Goal: Information Seeking & Learning: Understand process/instructions

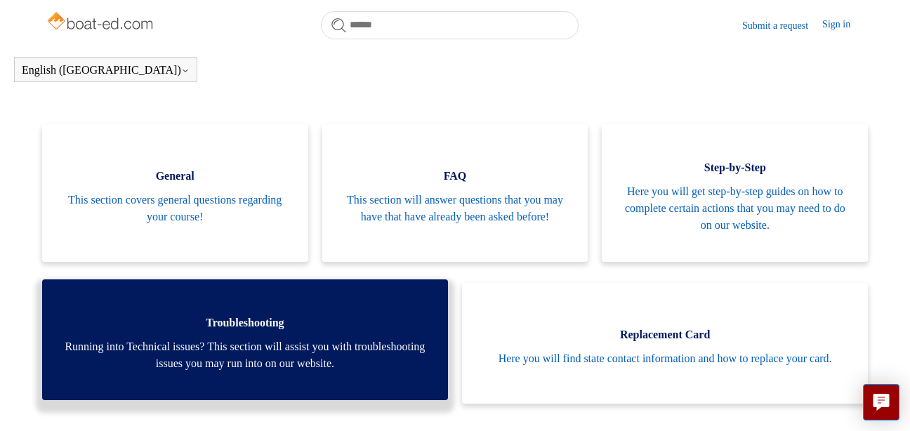
scroll to position [312, 0]
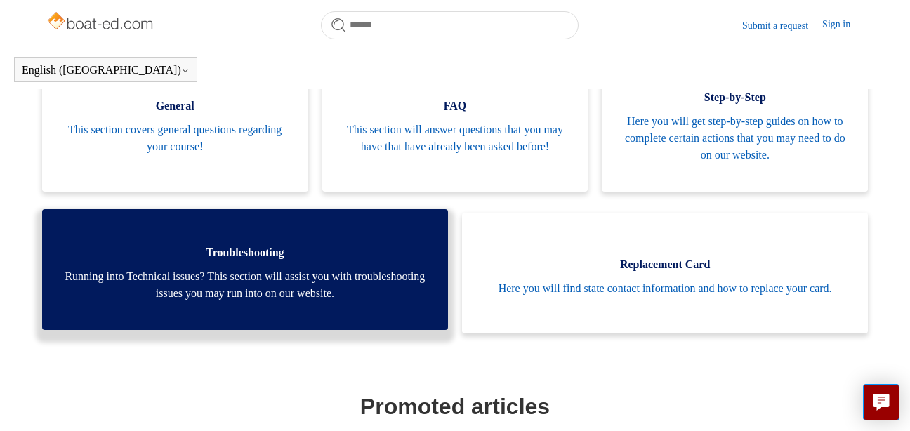
click at [258, 292] on span "Running into Technical issues? This section will assist you with troubleshootin…" at bounding box center [245, 285] width 364 height 34
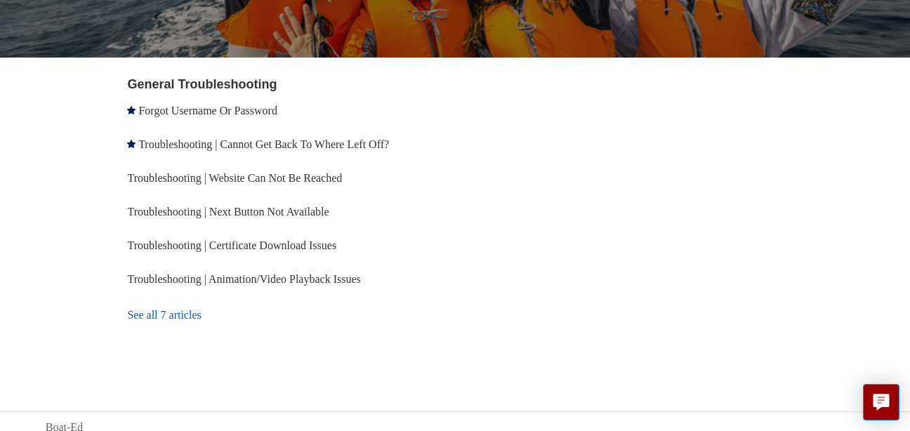
scroll to position [245, 0]
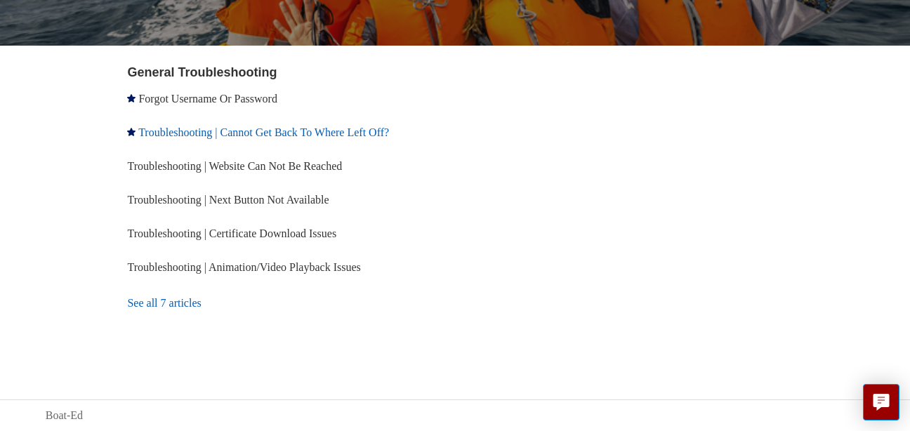
click at [250, 133] on link "Troubleshooting | Cannot Get Back To Where Left Off?" at bounding box center [263, 132] width 251 height 12
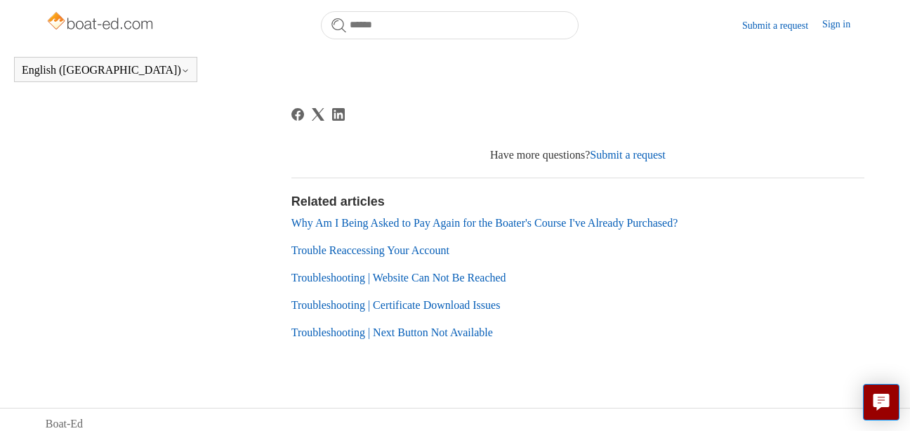
scroll to position [805, 0]
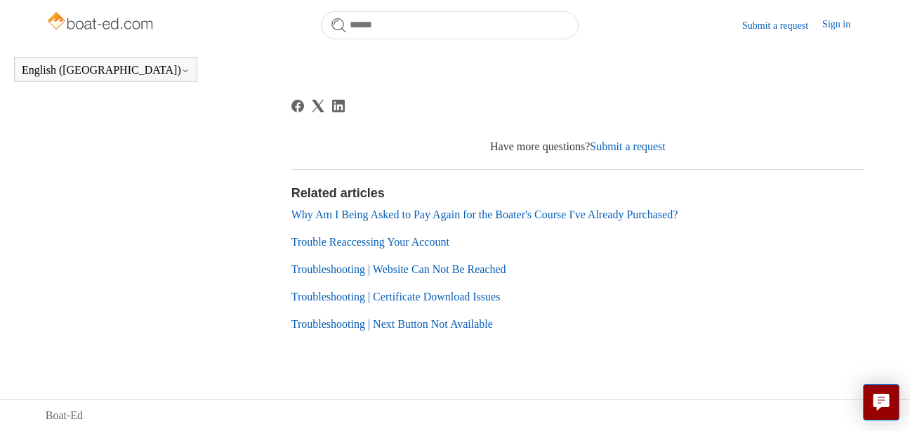
click at [371, 244] on link "Trouble Reaccessing Your Account" at bounding box center [371, 242] width 158 height 12
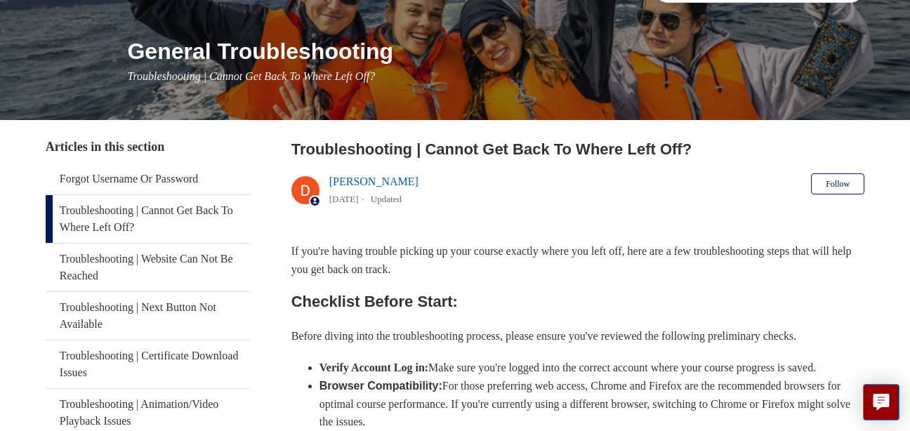
scroll to position [70, 0]
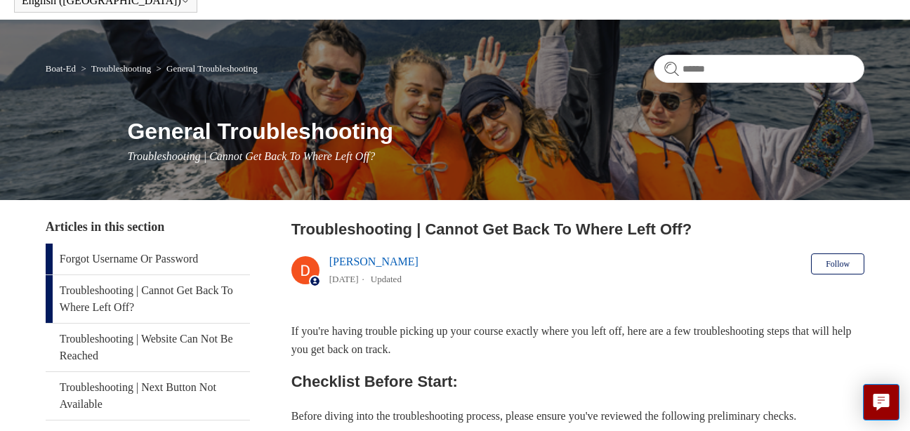
click at [147, 256] on link "Forgot Username Or Password" at bounding box center [148, 259] width 205 height 31
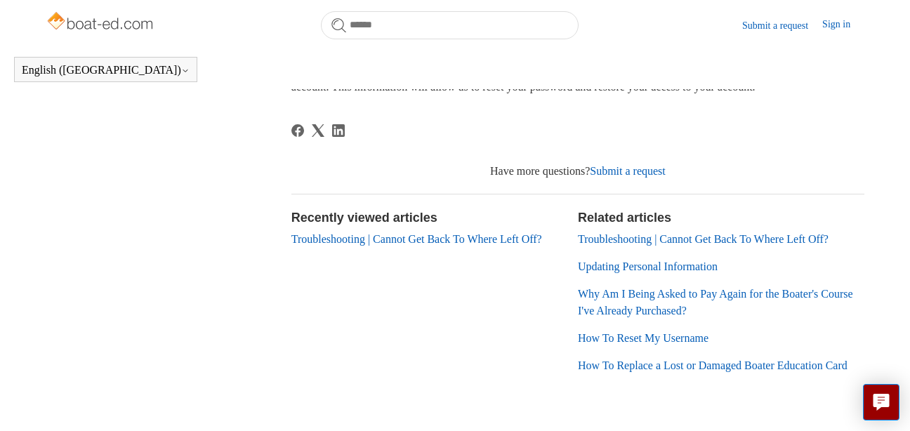
scroll to position [523, 0]
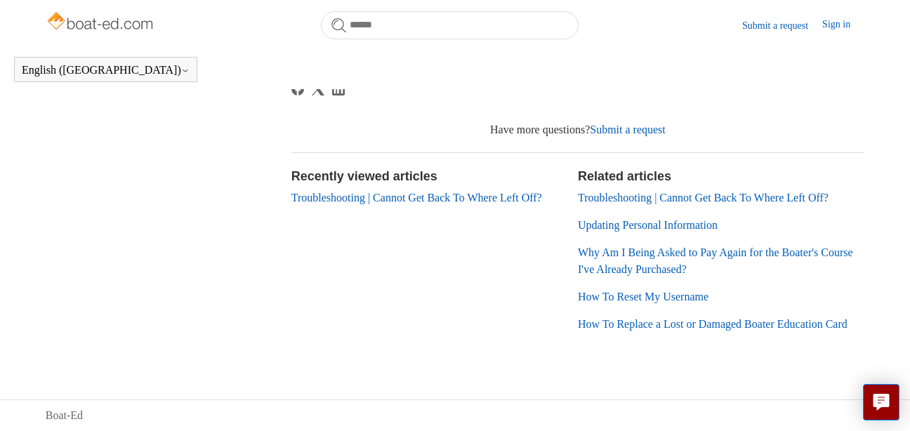
click at [633, 247] on link "Why Am I Being Asked to Pay Again for the Boater's Course I've Already Purchase…" at bounding box center [715, 261] width 275 height 29
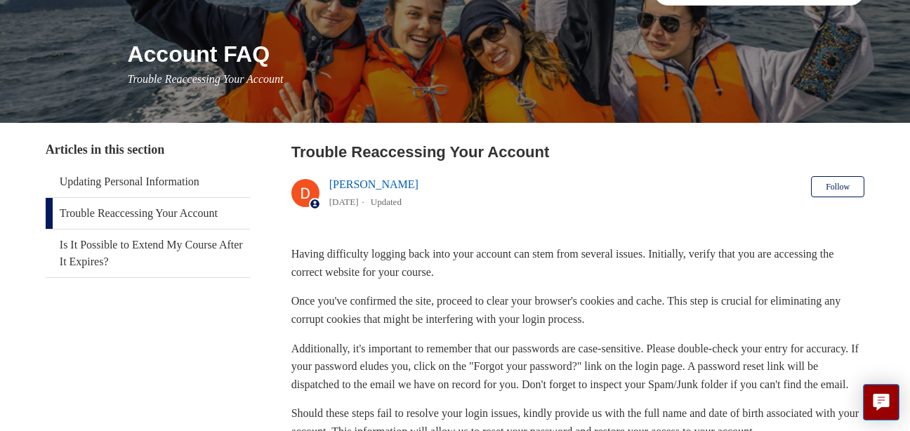
scroll to position [115, 0]
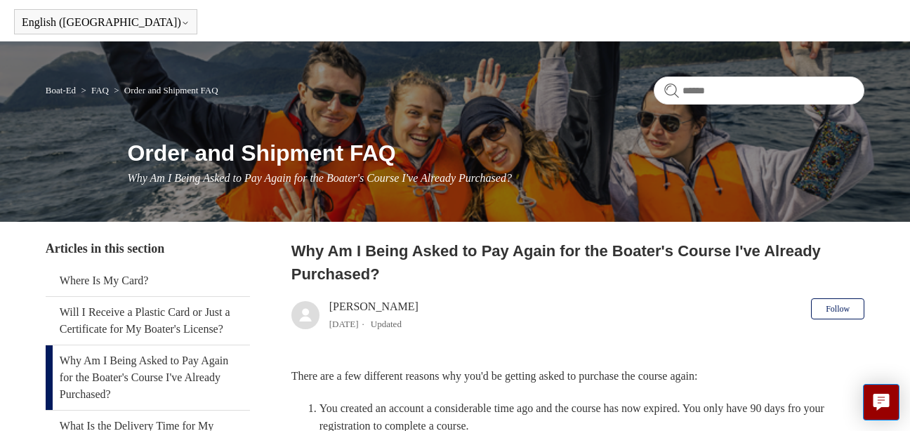
scroll to position [70, 0]
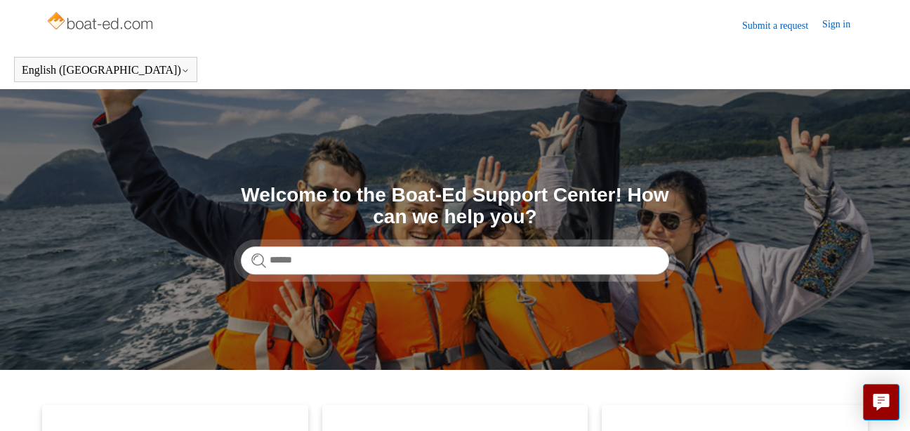
click at [841, 20] on link "Sign in" at bounding box center [844, 25] width 42 height 17
